Goal: Information Seeking & Learning: Learn about a topic

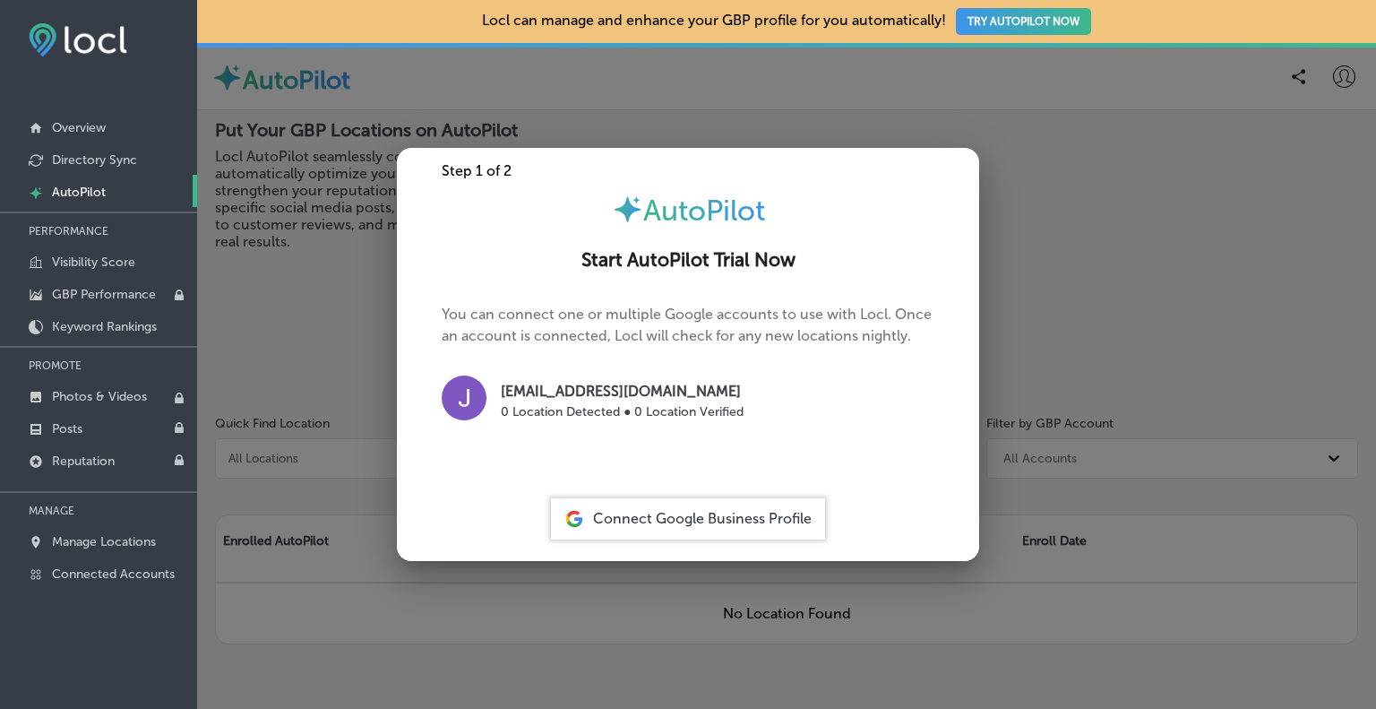
click at [536, 74] on div at bounding box center [688, 354] width 1376 height 709
click at [709, 99] on div at bounding box center [688, 354] width 1376 height 709
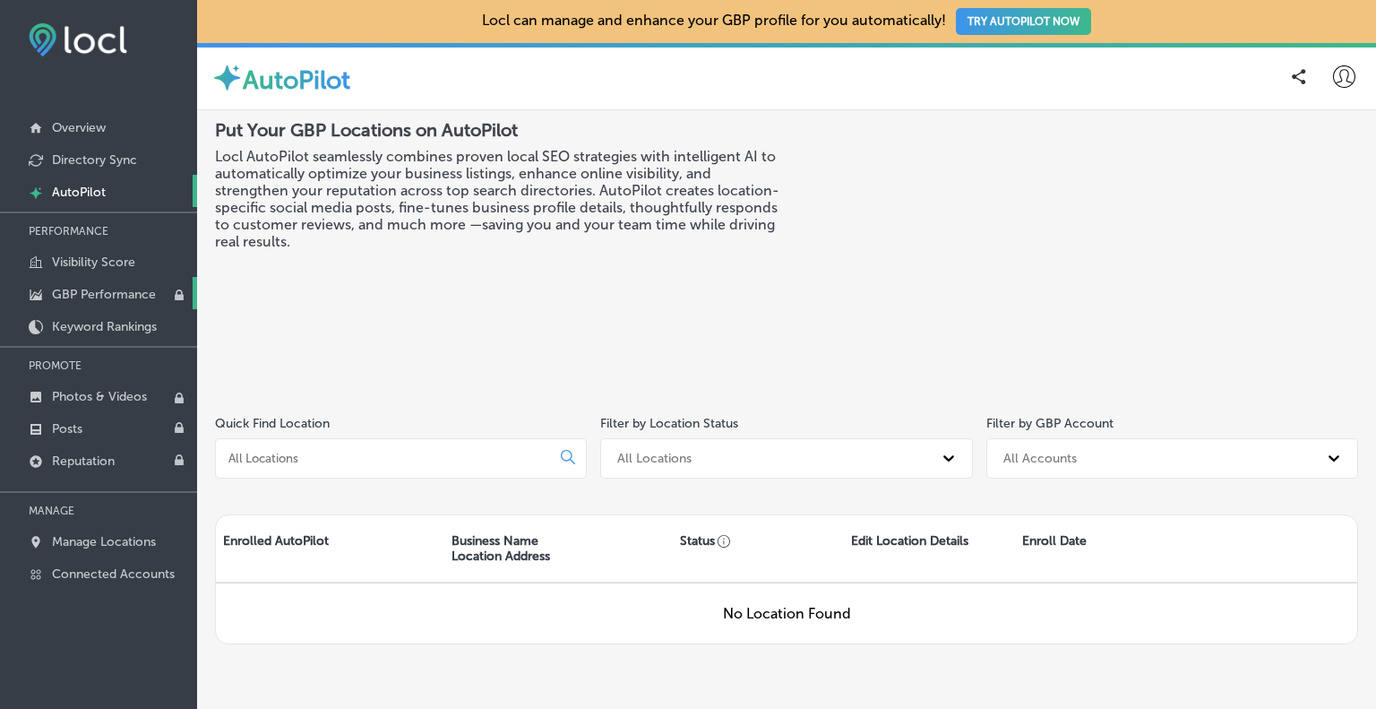
click at [85, 282] on link "GBP Performance" at bounding box center [98, 293] width 197 height 32
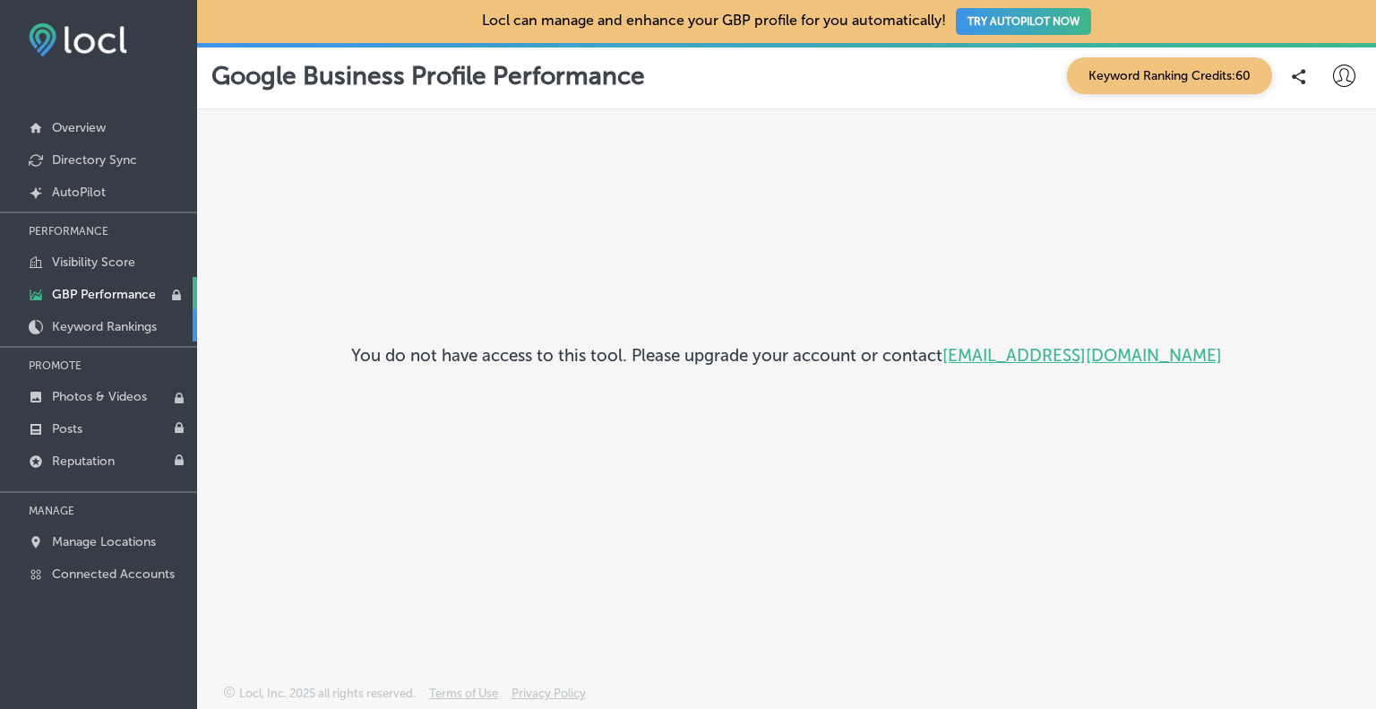
click at [75, 324] on p "Keyword Rankings" at bounding box center [104, 326] width 105 height 15
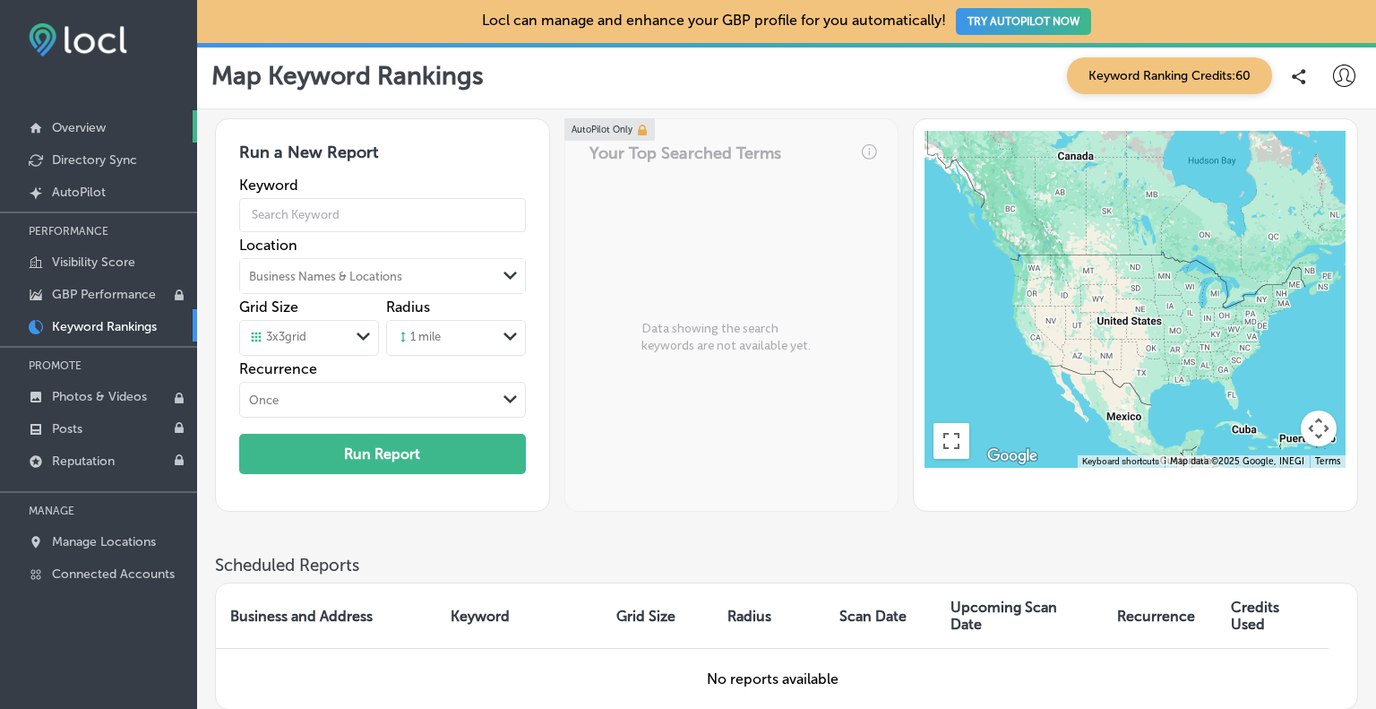
click at [85, 132] on p "Overview" at bounding box center [79, 127] width 54 height 15
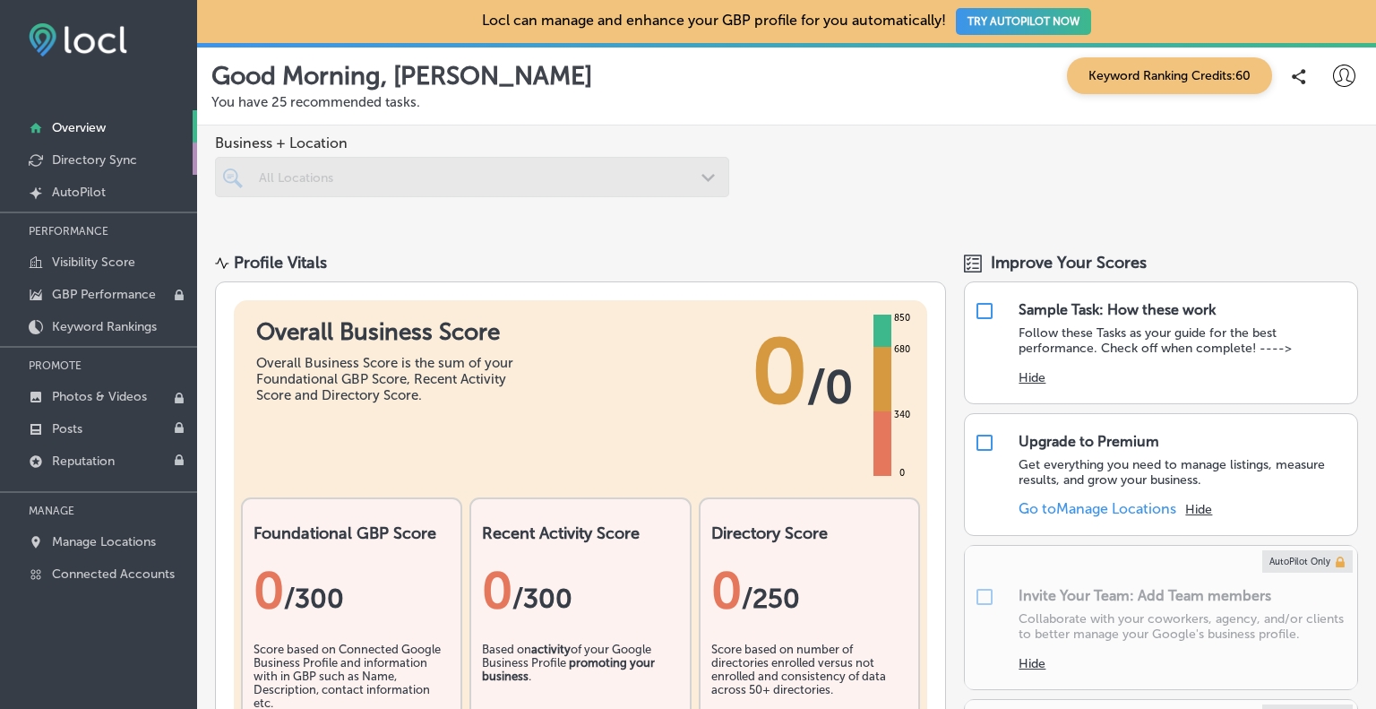
click at [90, 163] on p "Directory Sync" at bounding box center [94, 159] width 85 height 15
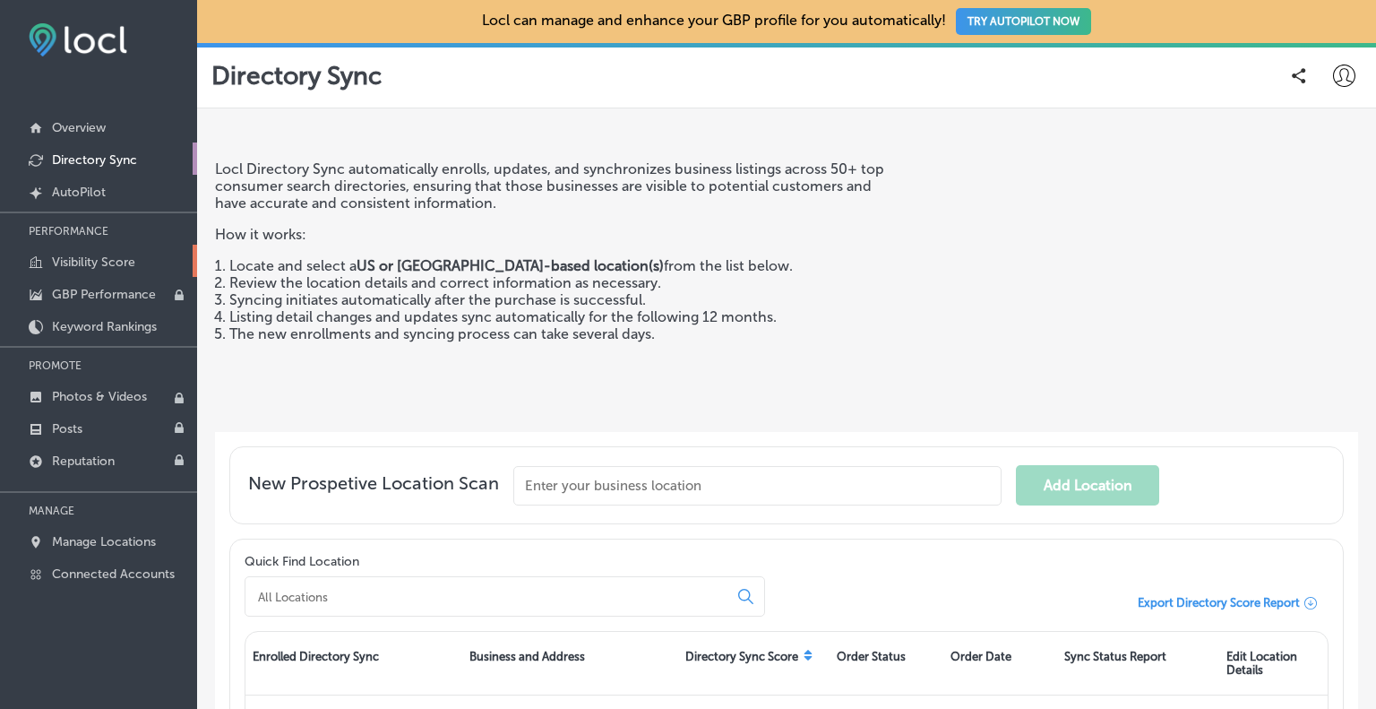
click at [85, 255] on p "Visibility Score" at bounding box center [93, 261] width 83 height 15
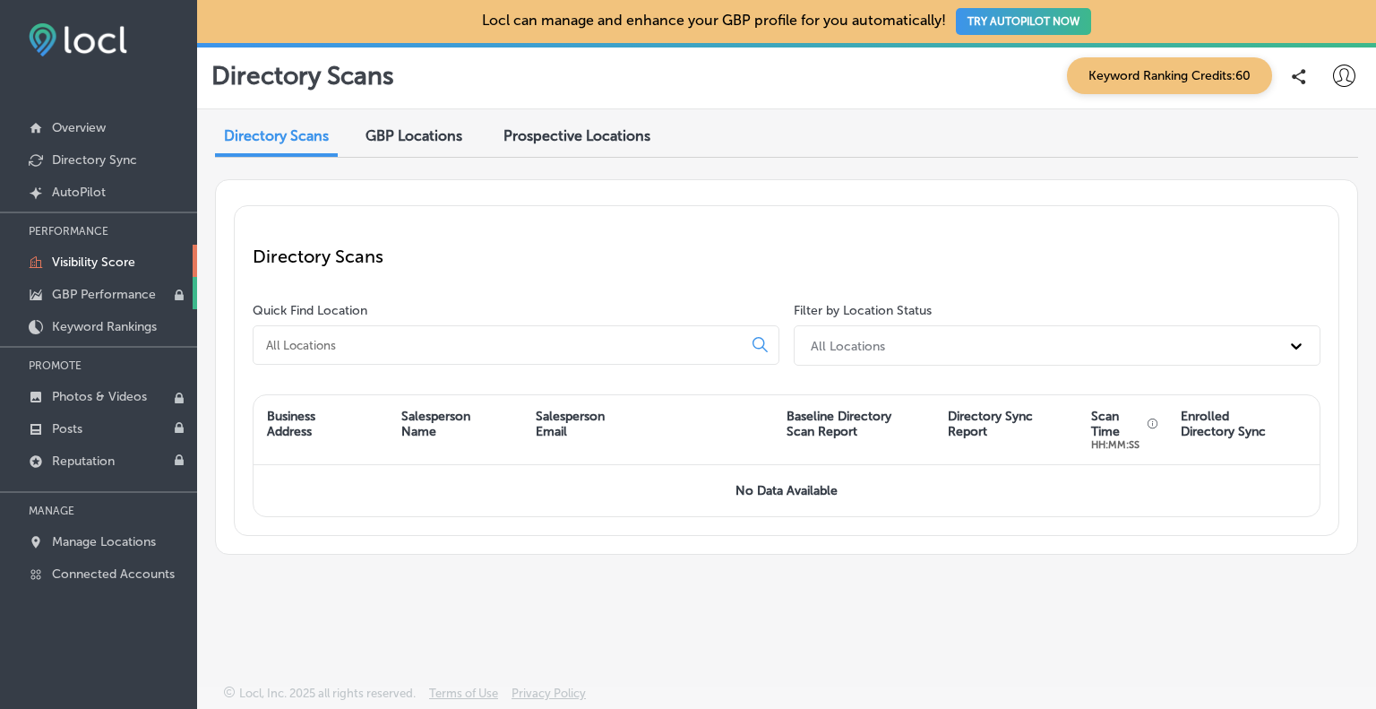
click at [83, 297] on p "GBP Performance" at bounding box center [104, 294] width 104 height 15
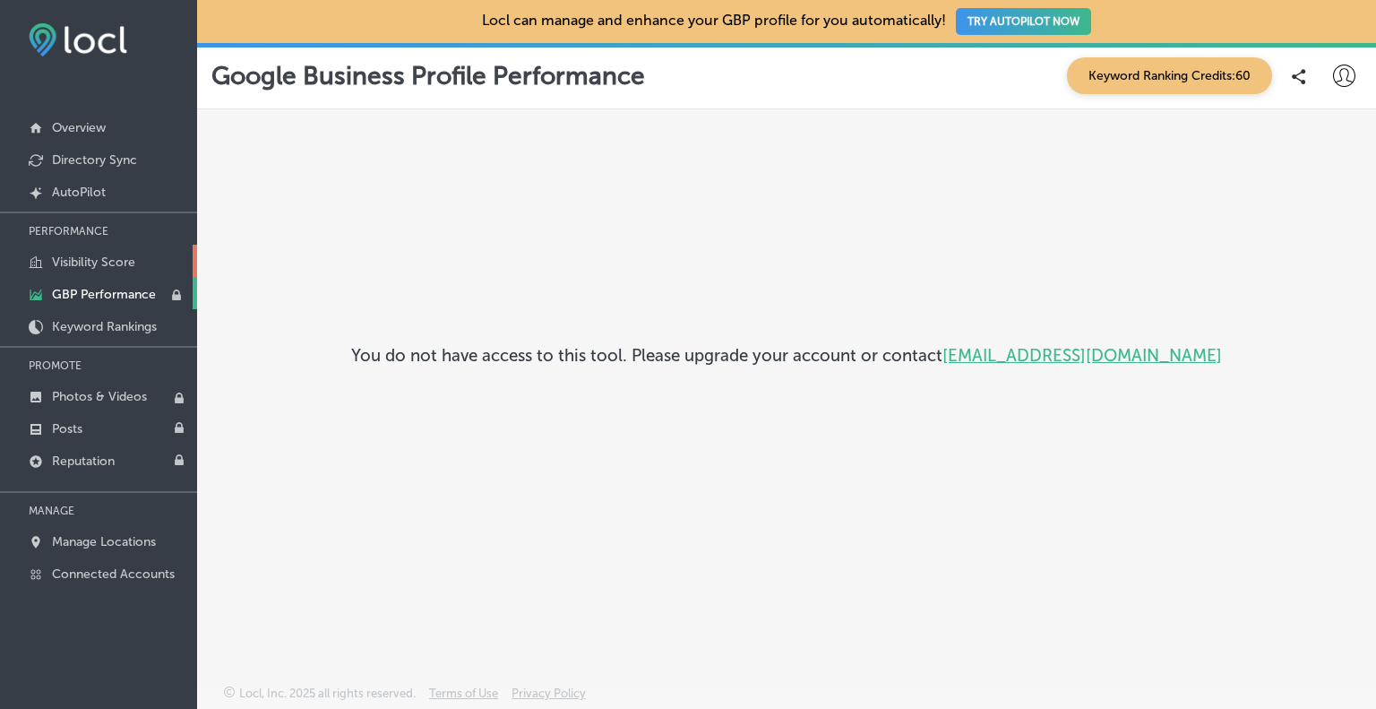
click at [80, 245] on link "Visibility Score" at bounding box center [98, 261] width 197 height 32
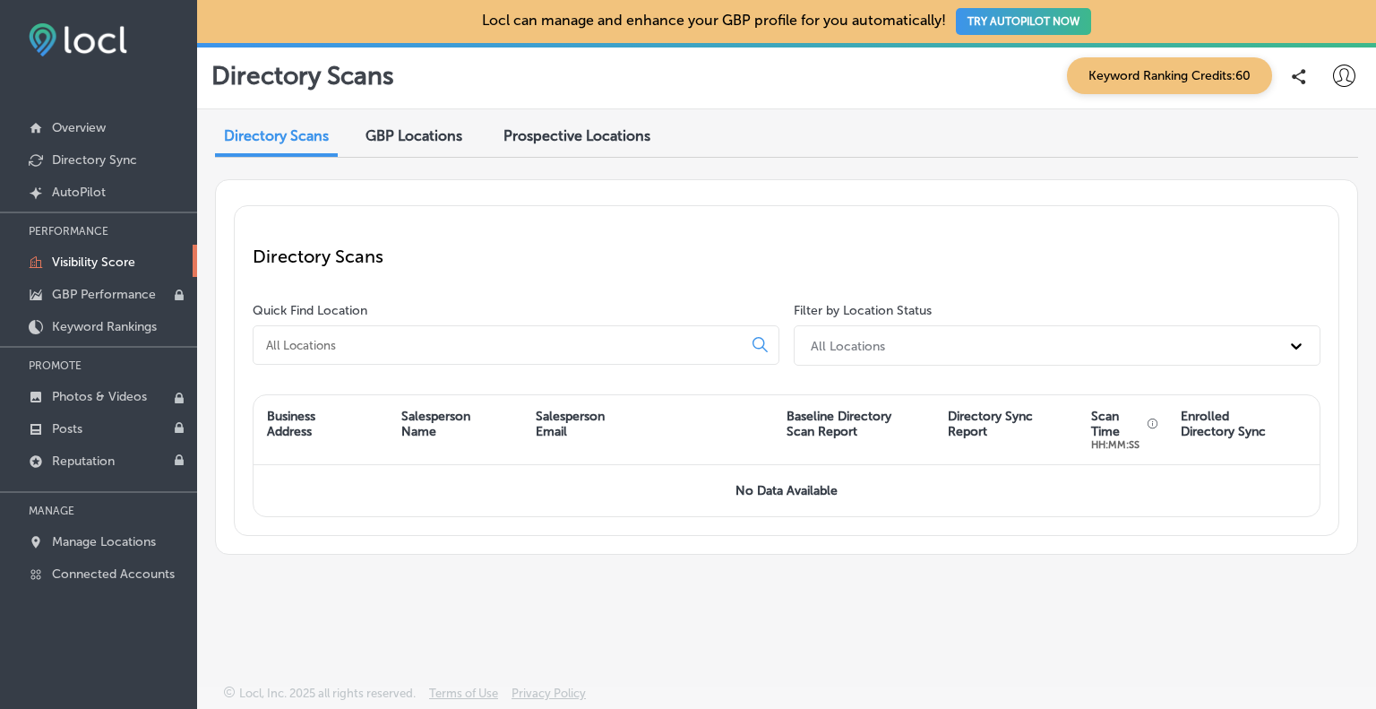
click at [560, 119] on div "Prospective Locations" at bounding box center [577, 137] width 174 height 39
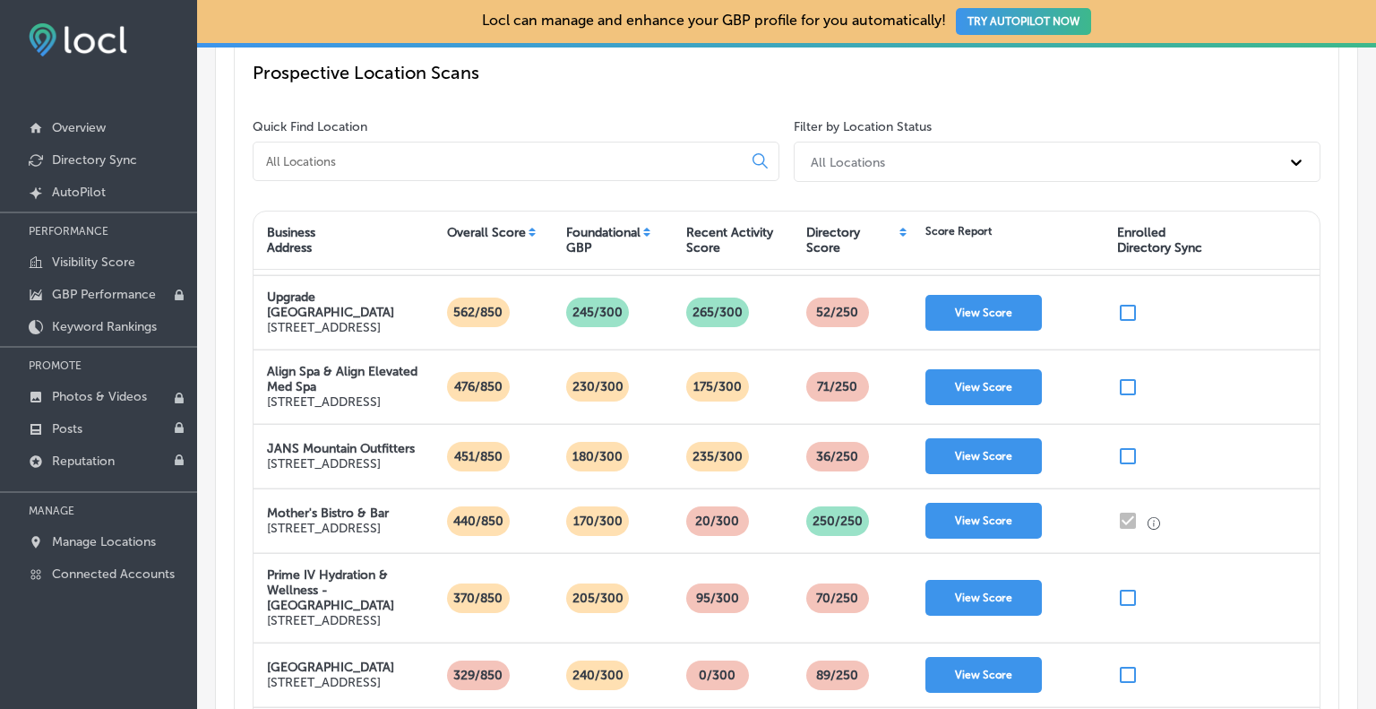
scroll to position [179, 0]
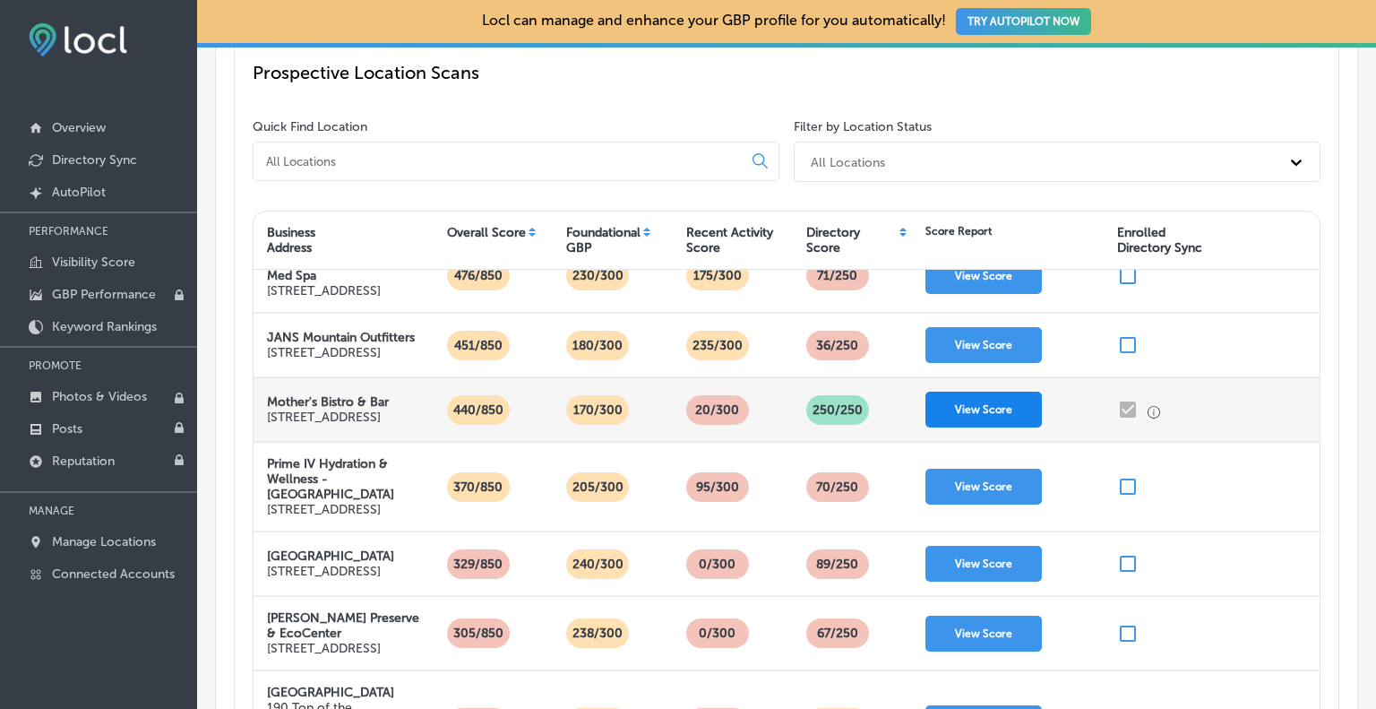
click at [1010, 427] on button "View Score" at bounding box center [983, 409] width 116 height 36
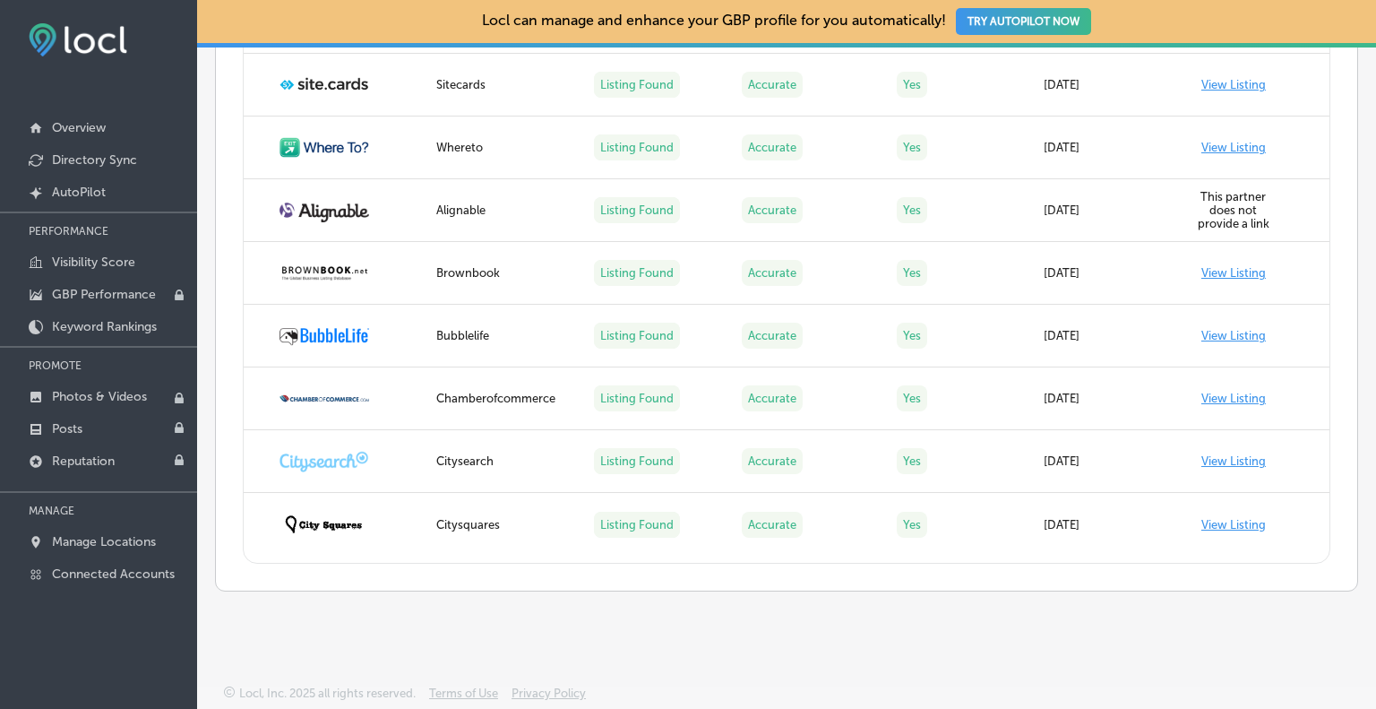
scroll to position [3803, 0]
